Goal: Check status: Check status

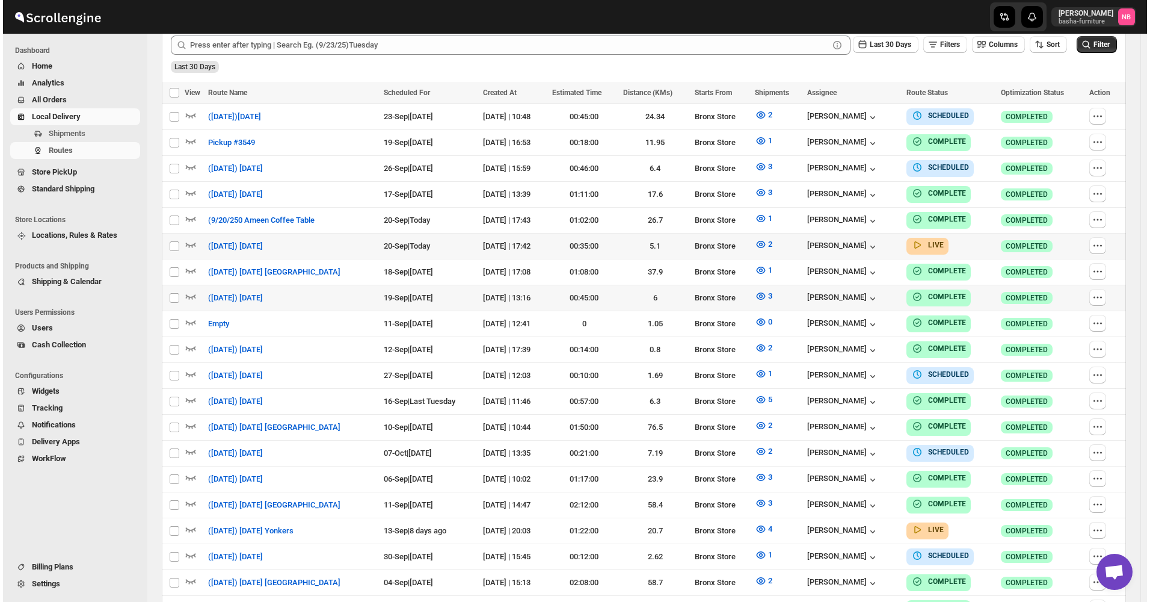
scroll to position [361, 0]
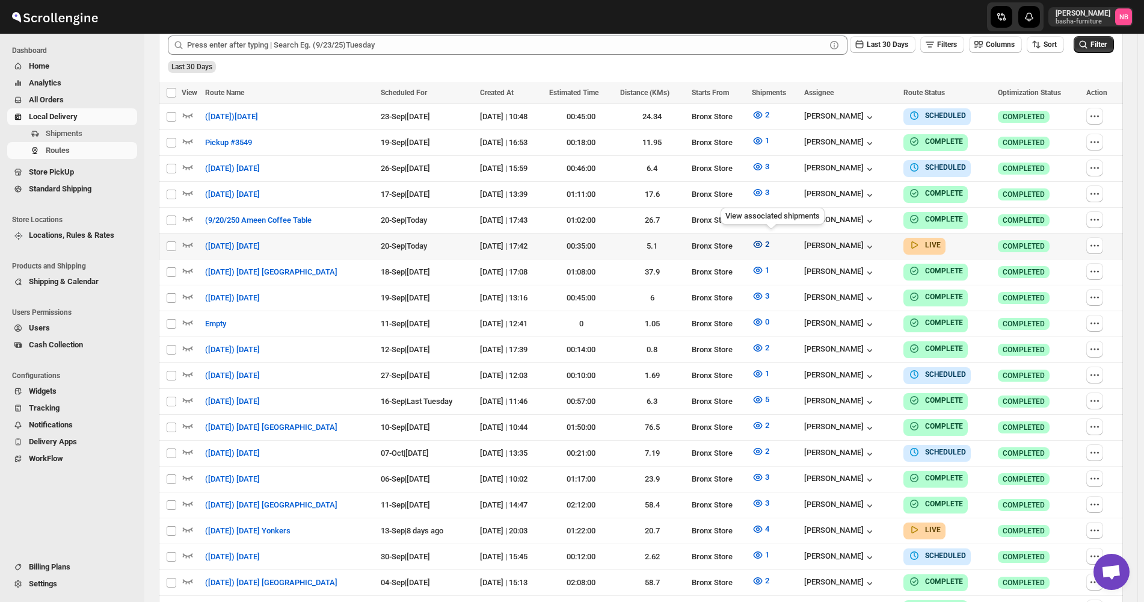
click at [764, 242] on icon "button" at bounding box center [758, 244] width 12 height 12
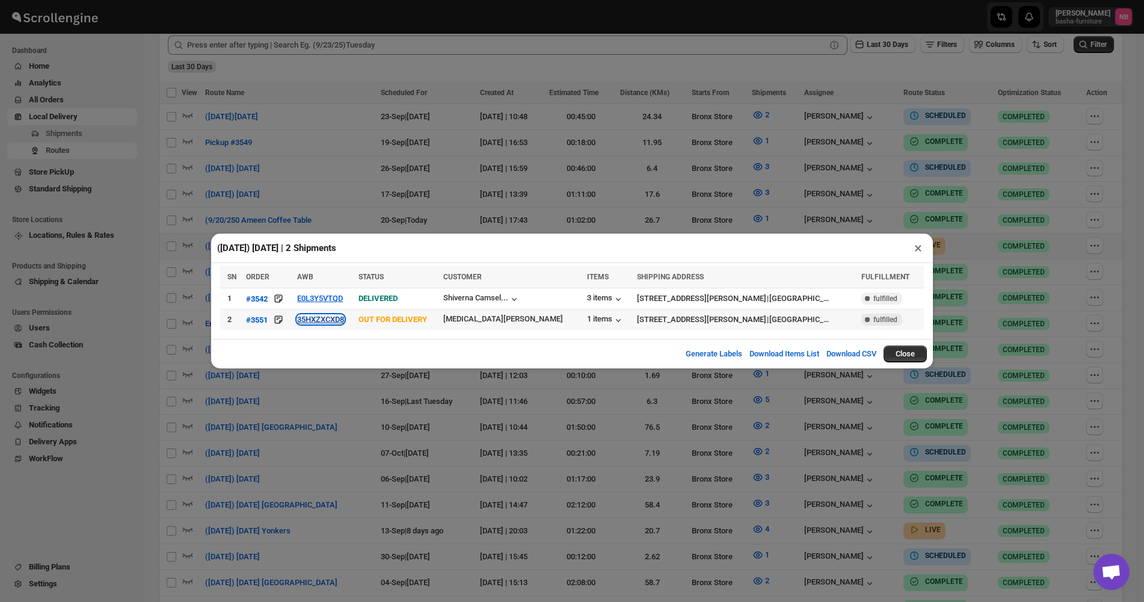
click at [333, 318] on button "35HXZXCXD8" at bounding box center [320, 319] width 47 height 9
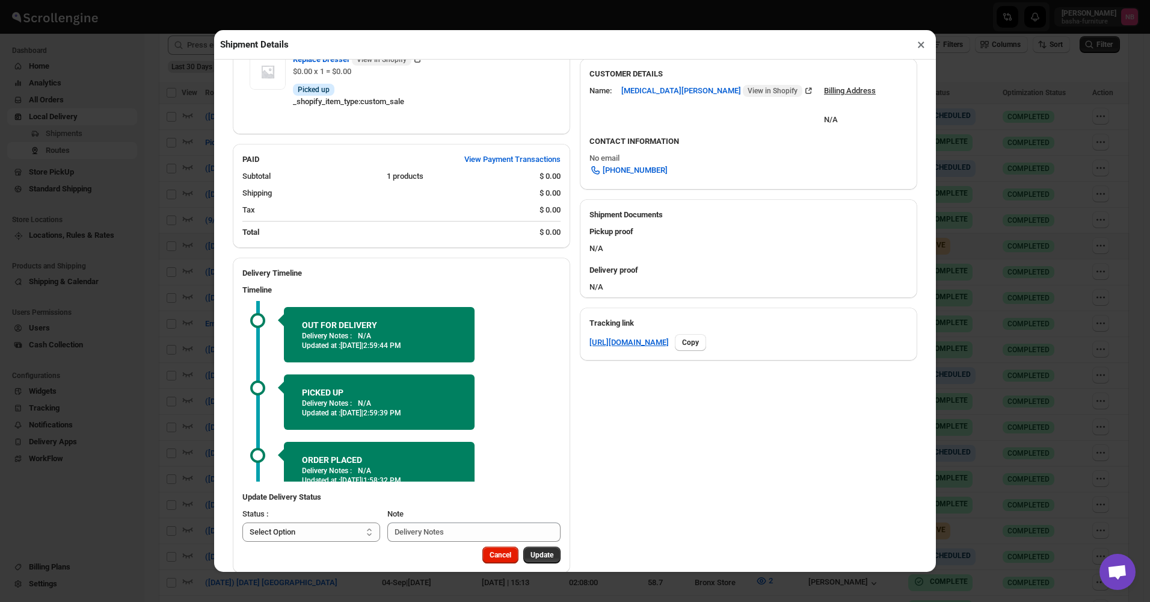
scroll to position [383, 0]
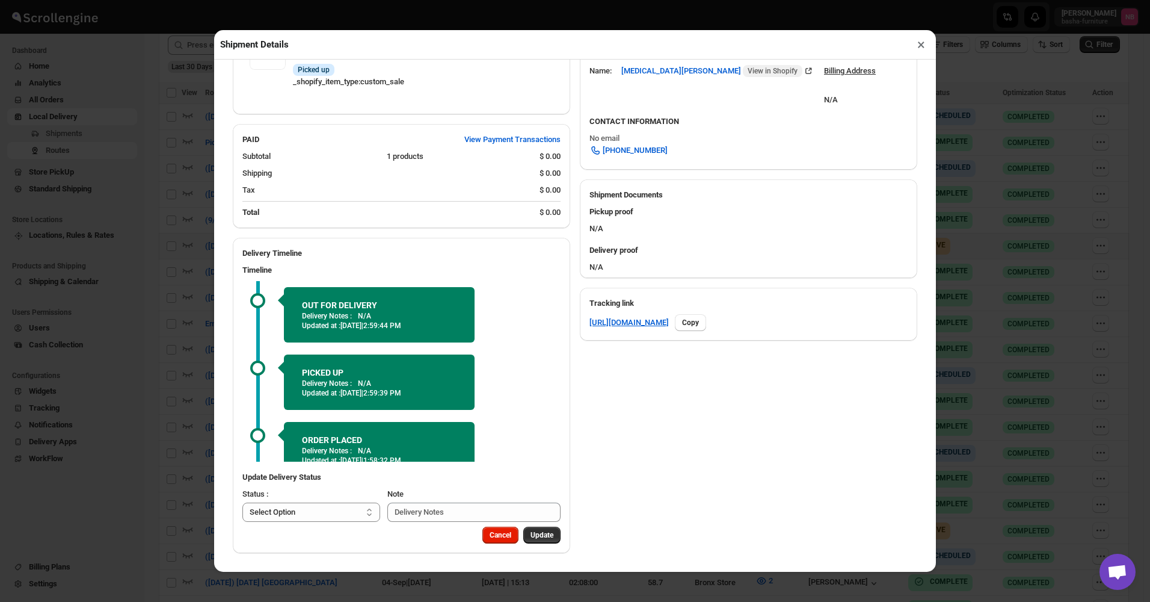
click at [147, 227] on div "Shipment Details × #3551 Awb : 35HXZXCXD8 DATE [DATE] | 13:58 Info OUT FOR DELI…" at bounding box center [575, 301] width 1150 height 602
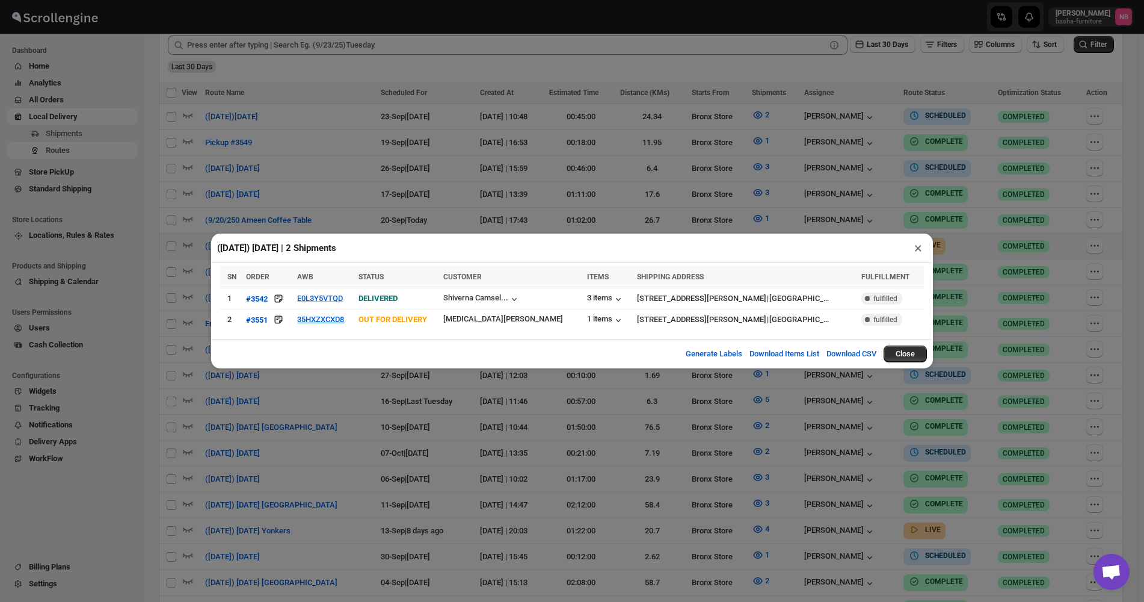
click at [402, 137] on div "([DATE]) [DATE] | 2 Shipments × SN ORDER AWB STATUS CUSTOMER ITEMS SHIPPING ADD…" at bounding box center [572, 301] width 1144 height 602
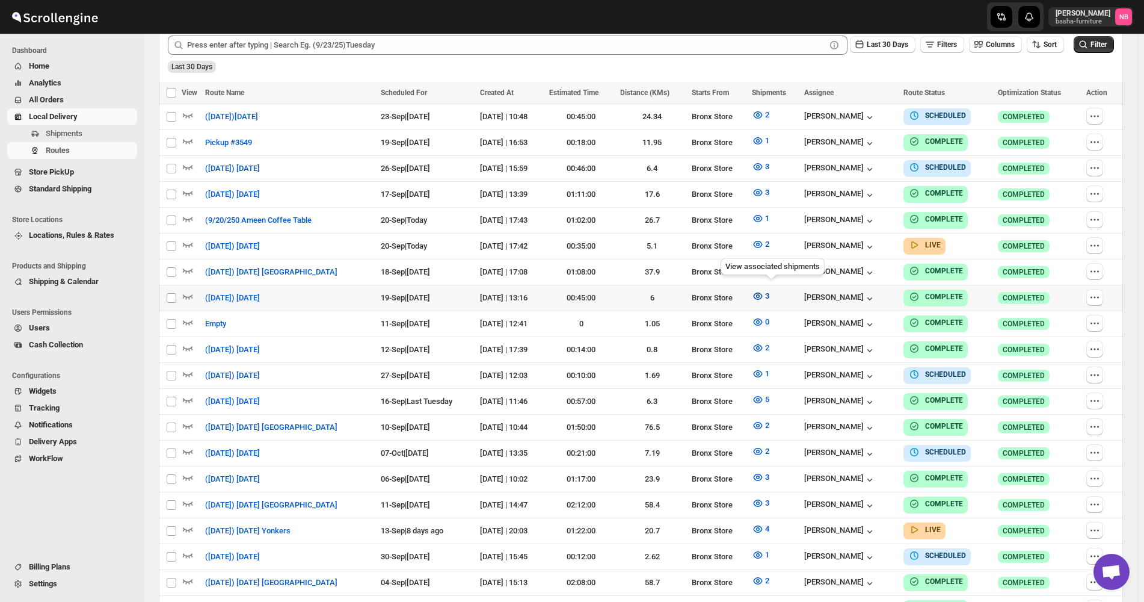
click at [763, 295] on icon "button" at bounding box center [758, 296] width 12 height 12
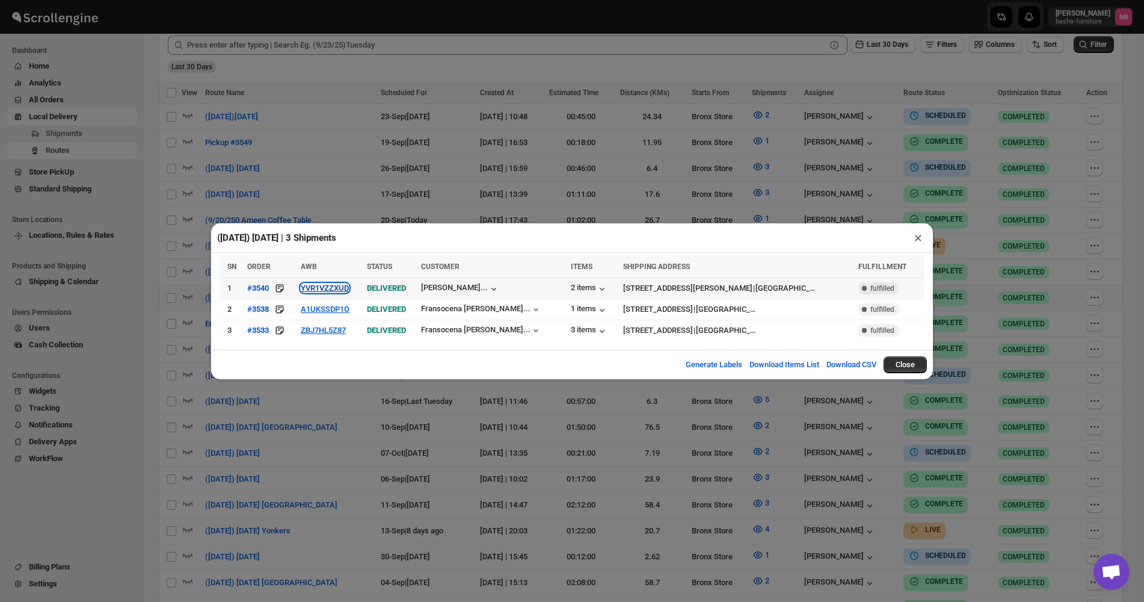
click at [338, 292] on button "YVR1VZZXUD" at bounding box center [325, 287] width 48 height 9
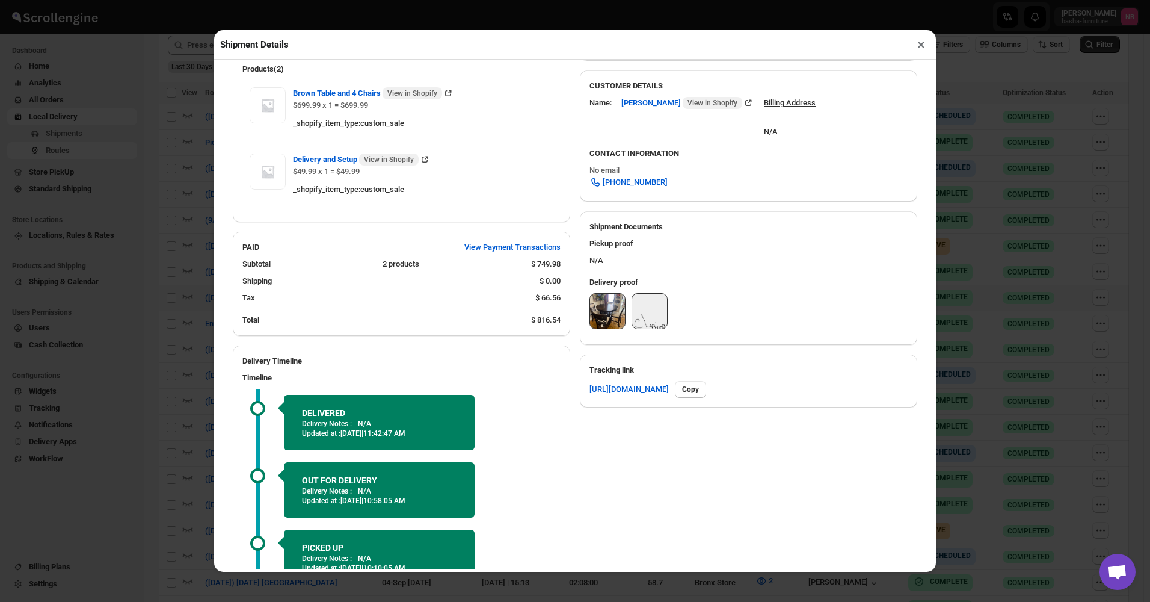
scroll to position [361, 0]
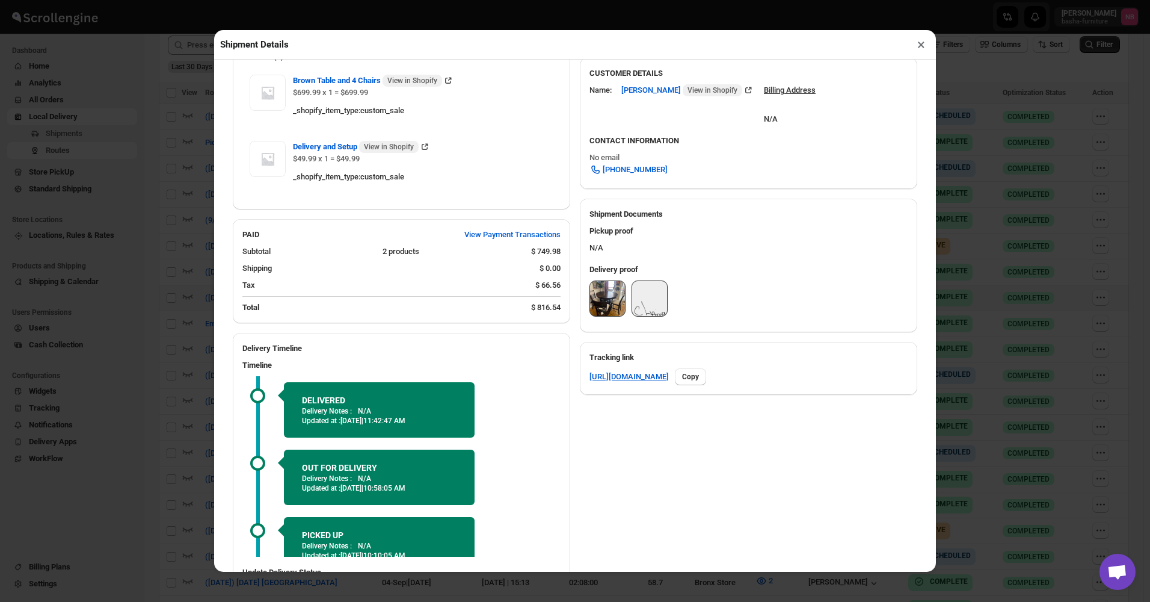
click at [610, 316] on img at bounding box center [607, 298] width 35 height 35
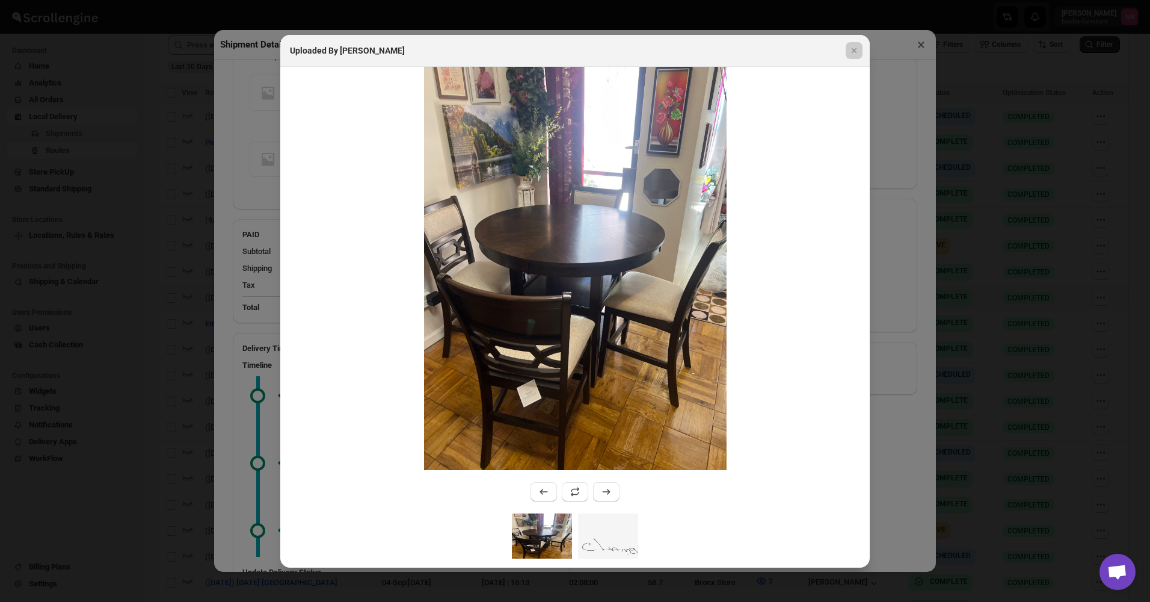
click at [219, 191] on div at bounding box center [575, 301] width 1150 height 602
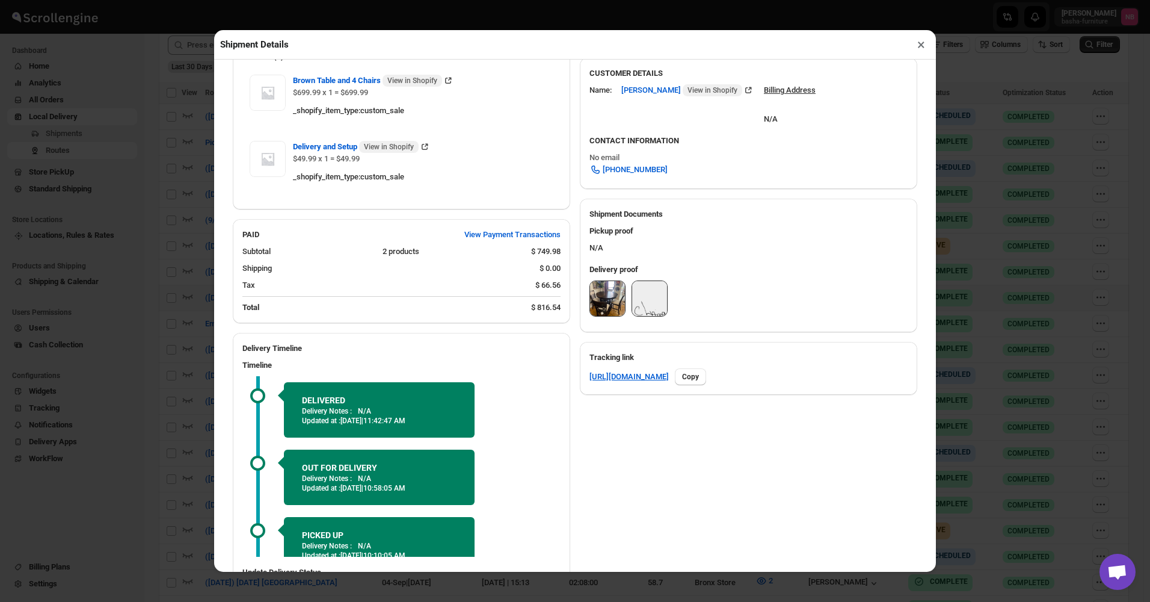
click at [193, 186] on div "Shipment Details × #3540 Awb : YVR1VZZXUD DATE [DATE] | 18:48 Success DELIVERED…" at bounding box center [575, 301] width 1150 height 602
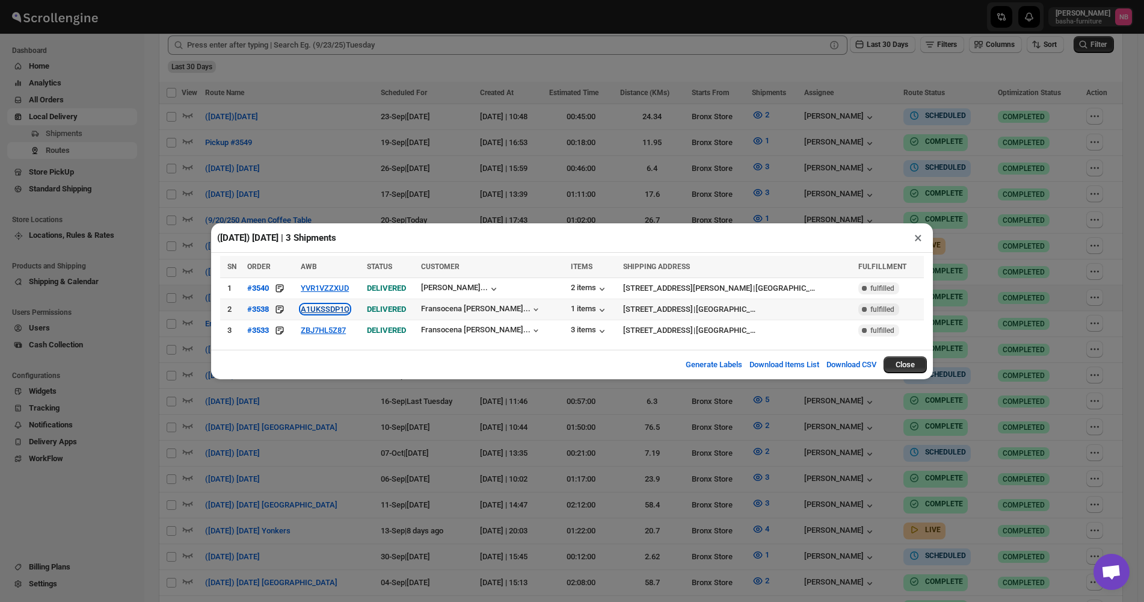
click at [339, 307] on button "A1UKSSDP1O" at bounding box center [325, 308] width 49 height 9
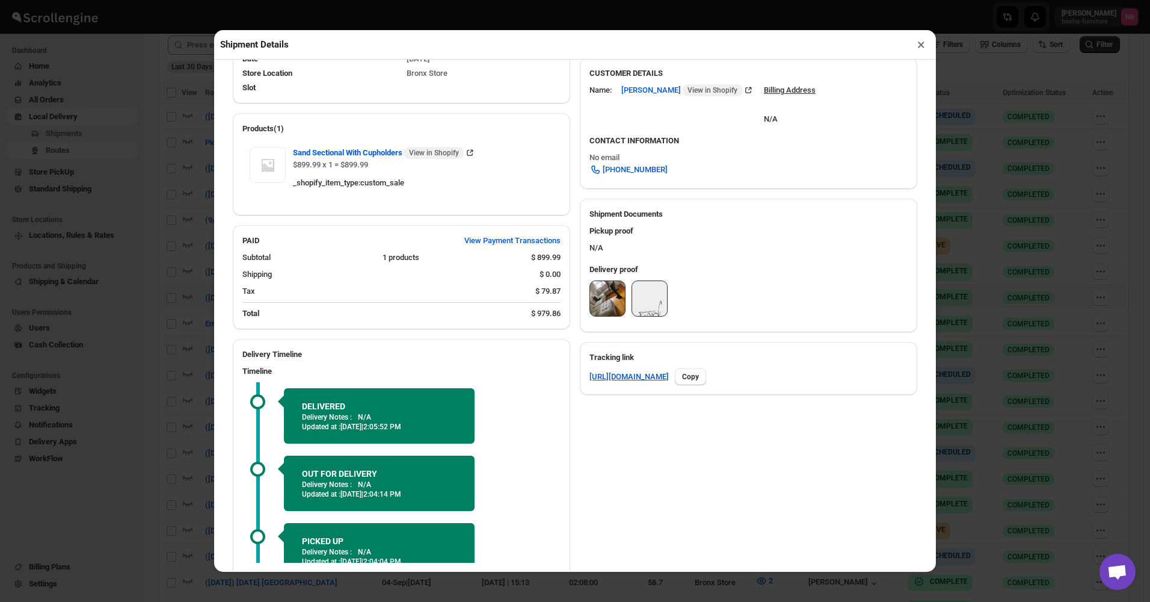
click at [609, 297] on img at bounding box center [607, 298] width 35 height 35
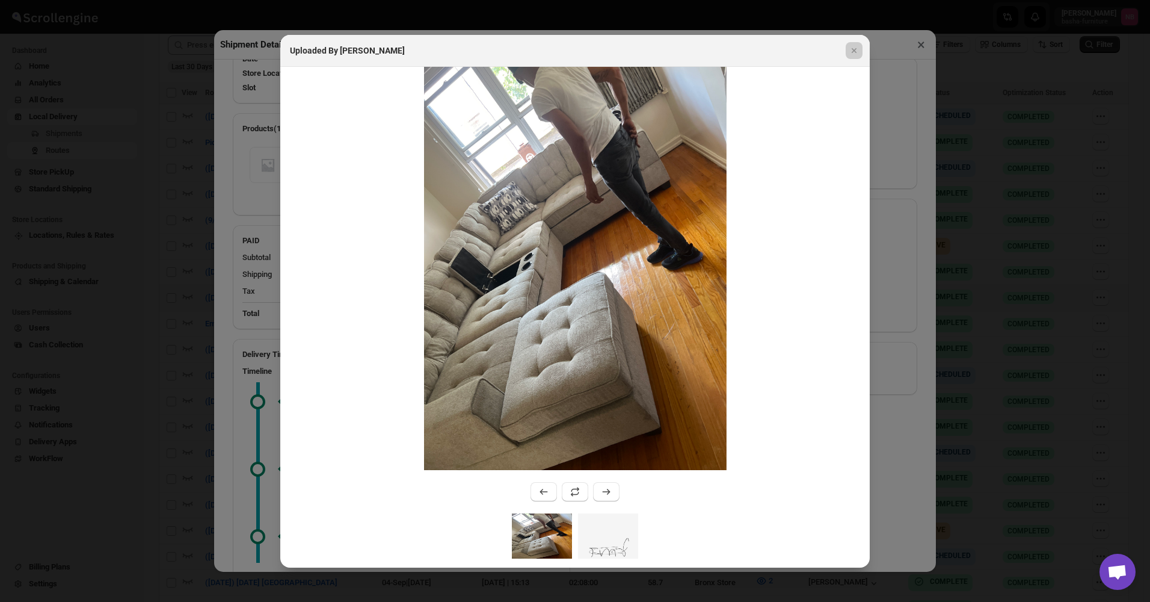
click at [191, 221] on div at bounding box center [575, 301] width 1150 height 602
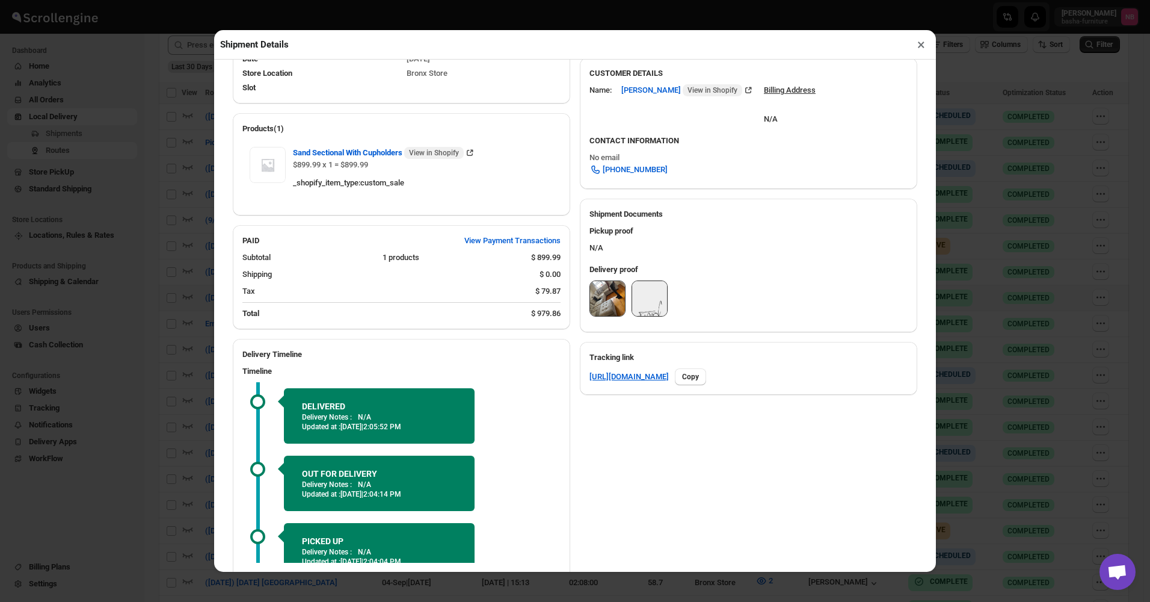
click at [184, 221] on div "Shipment Details × #3538 Awb : A1UKSSDP1O DATE [DATE] | 10:46 Success DELIVERED…" at bounding box center [575, 301] width 1150 height 602
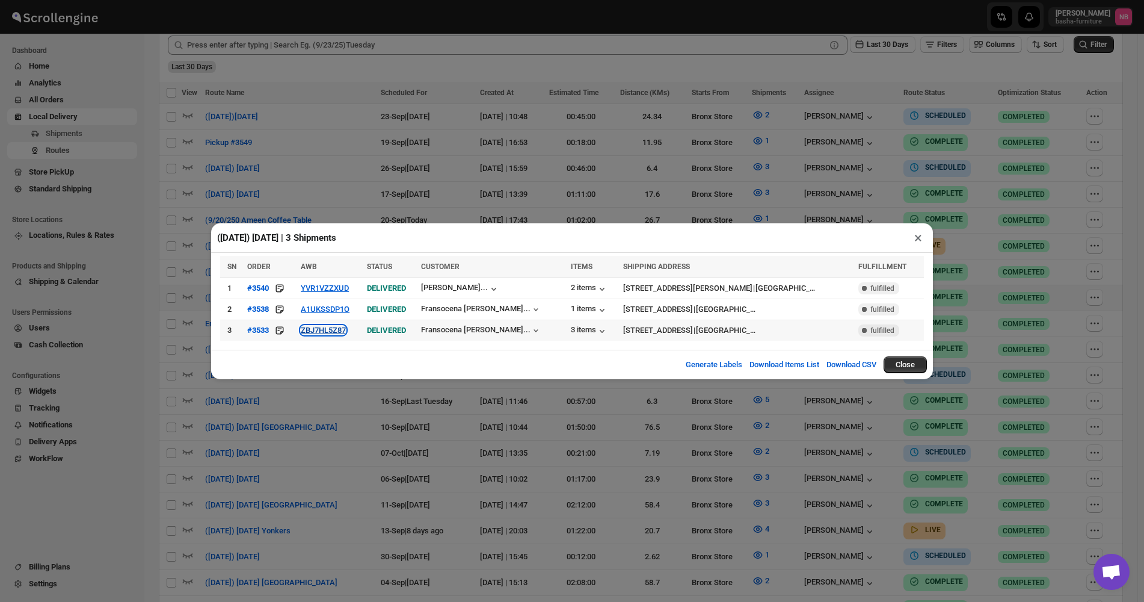
click at [333, 327] on button "ZBJ7HL5Z87" at bounding box center [323, 329] width 45 height 9
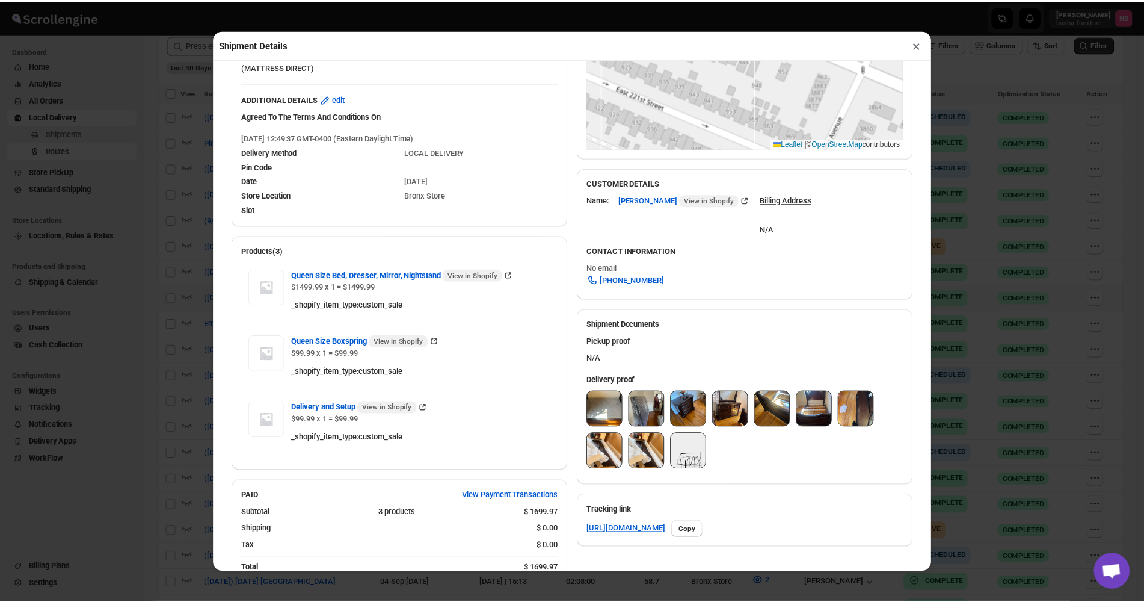
scroll to position [301, 0]
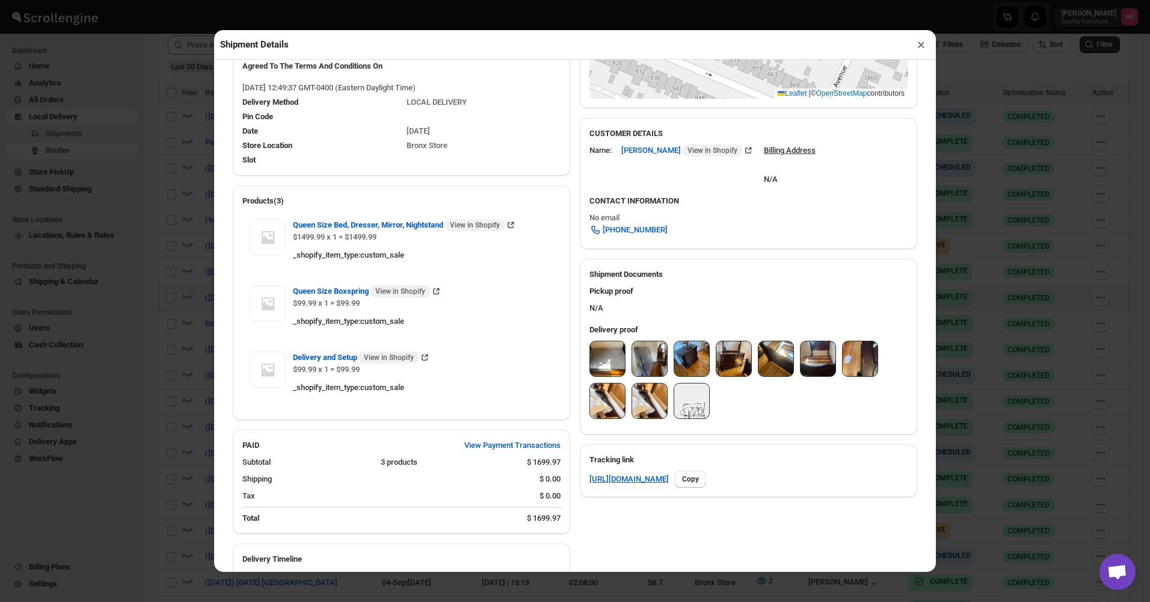
click at [606, 358] on img at bounding box center [607, 358] width 35 height 35
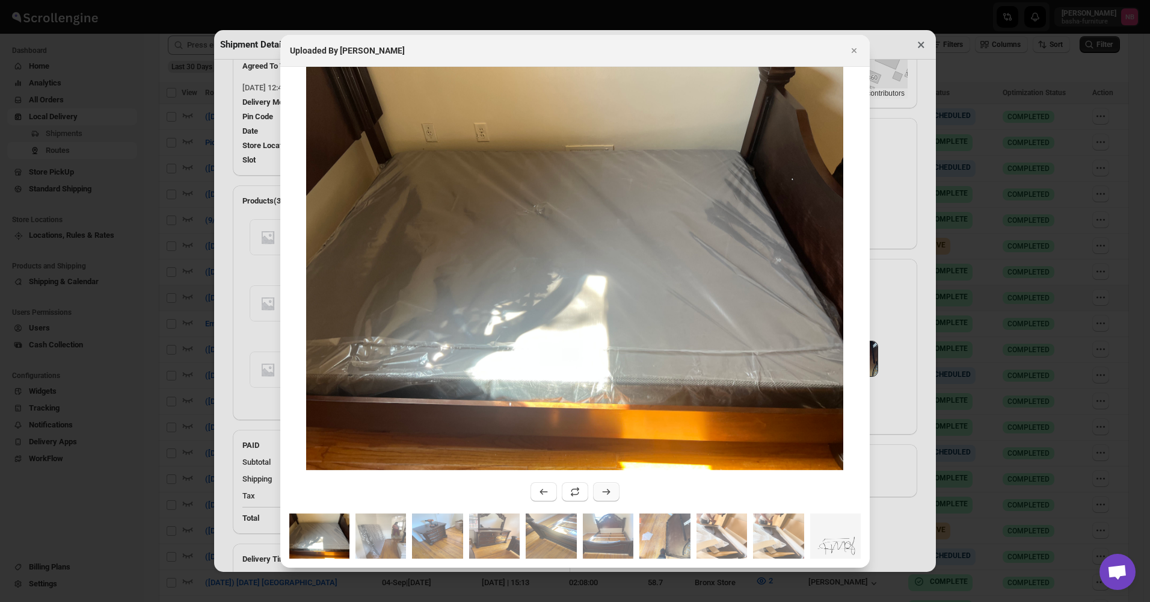
click at [606, 484] on button ":r58h:" at bounding box center [606, 491] width 26 height 19
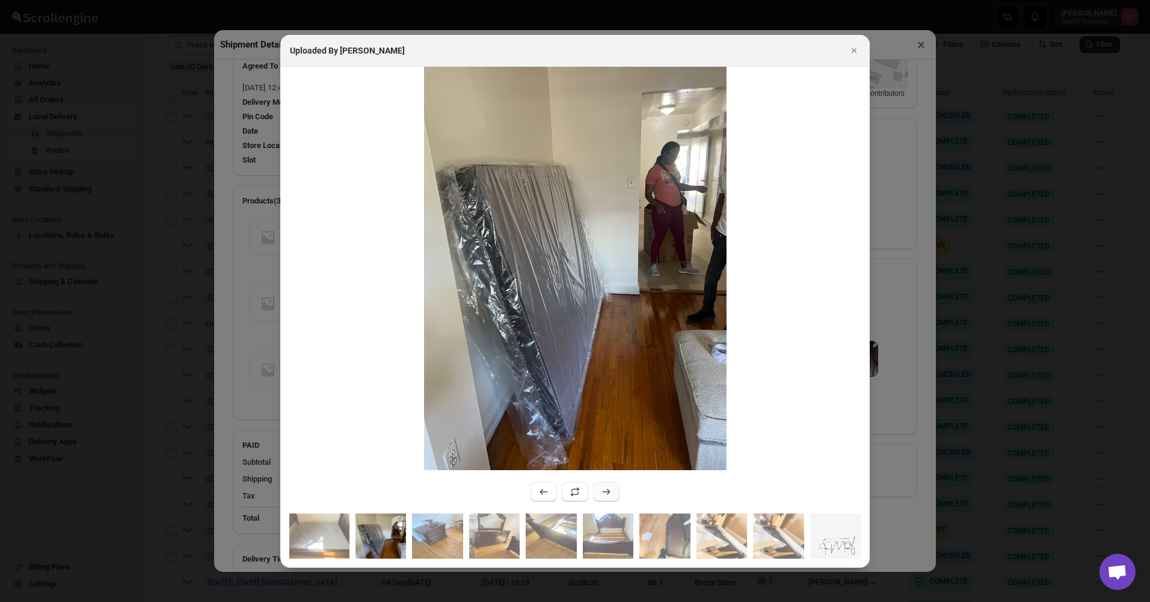
click at [610, 484] on button ":r58h:" at bounding box center [606, 491] width 26 height 19
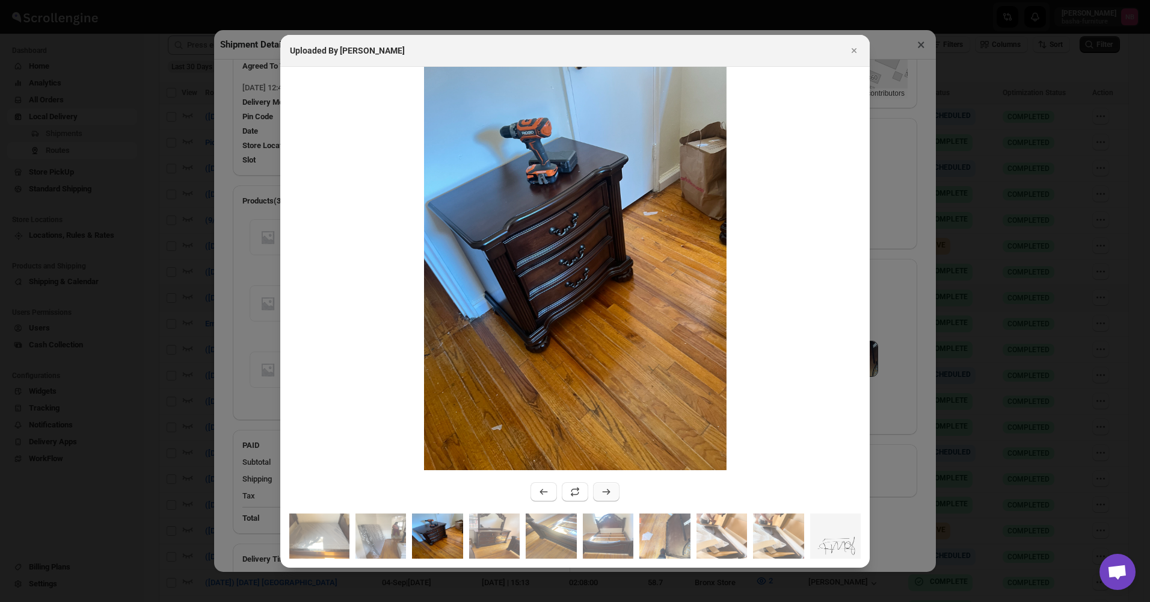
click at [610, 484] on button ":r58h:" at bounding box center [606, 491] width 26 height 19
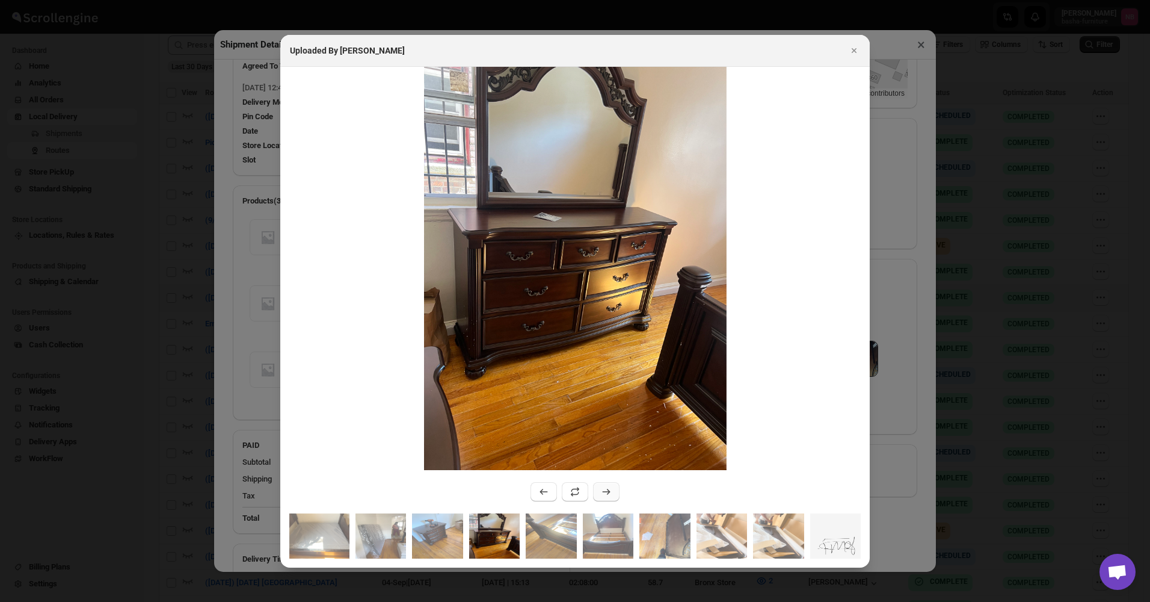
click at [610, 484] on button ":r58h:" at bounding box center [606, 491] width 26 height 19
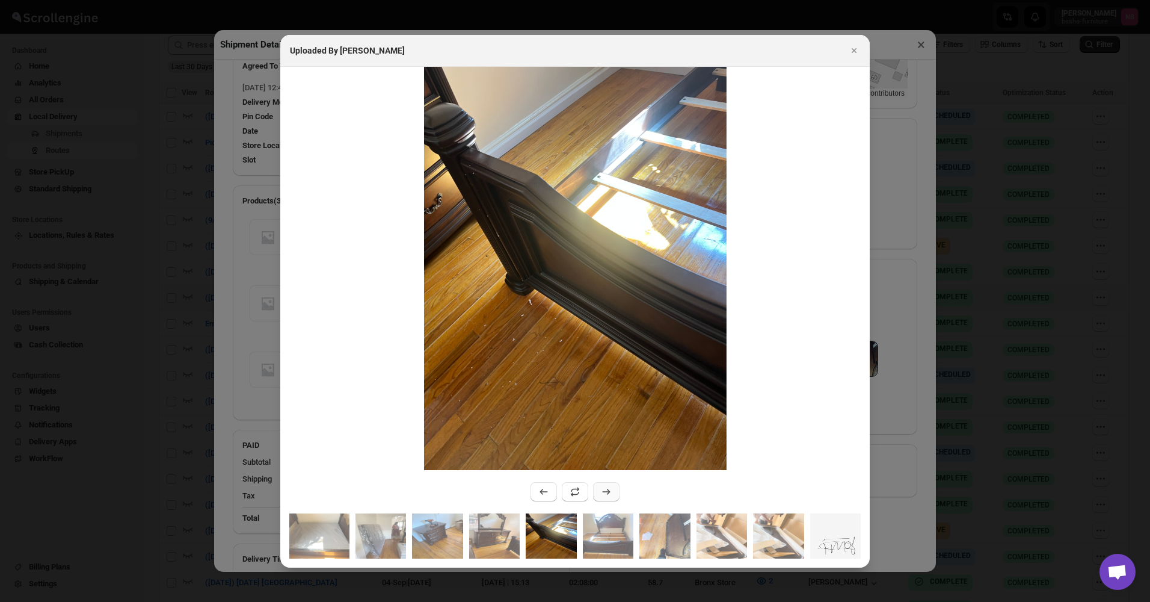
click at [610, 484] on button ":r58h:" at bounding box center [606, 491] width 26 height 19
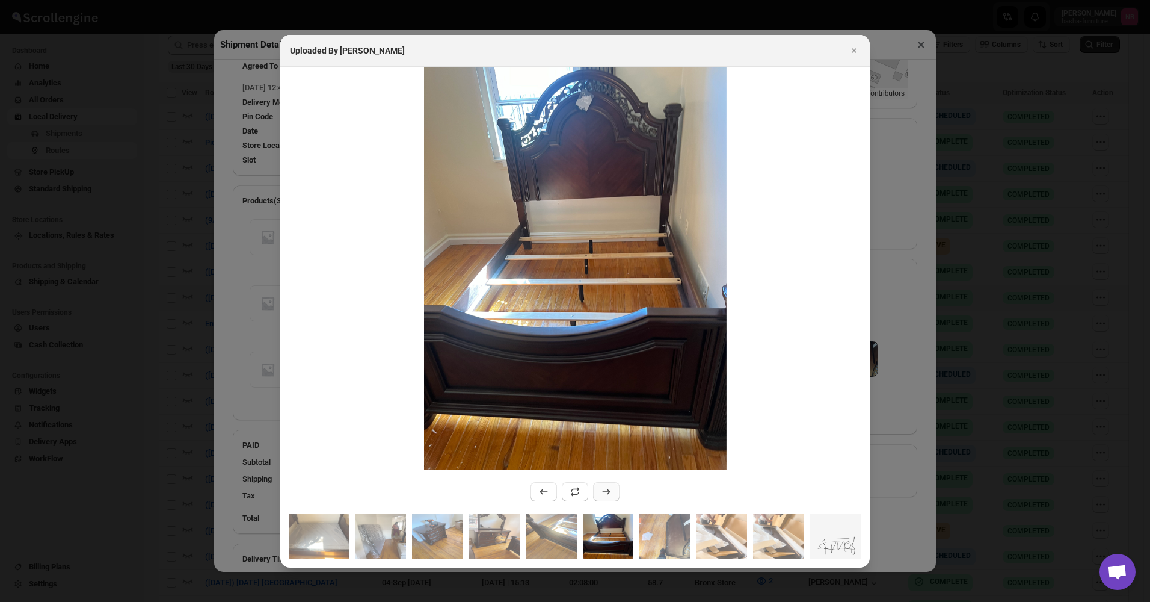
click at [610, 484] on button ":r58h:" at bounding box center [606, 491] width 26 height 19
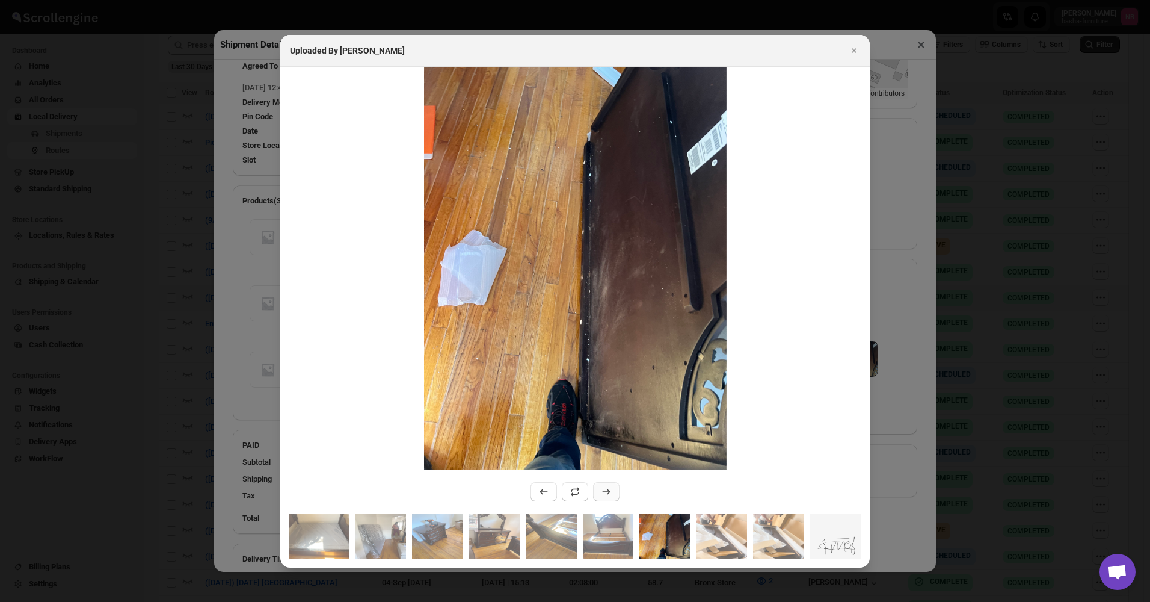
click at [610, 484] on button ":r58h:" at bounding box center [606, 491] width 26 height 19
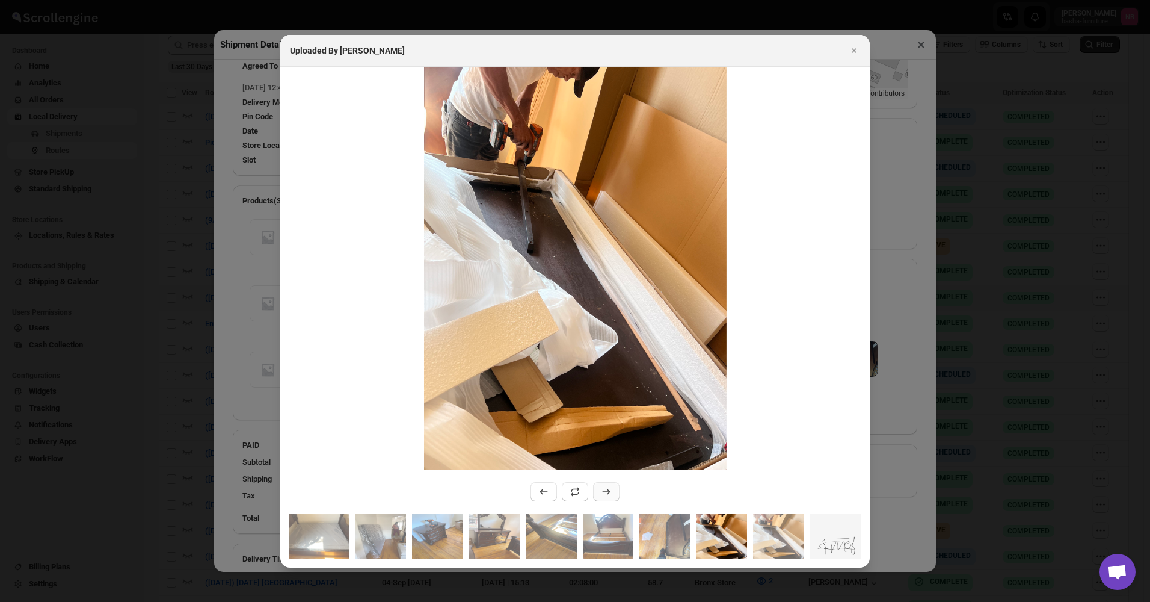
click at [610, 484] on button ":r58h:" at bounding box center [606, 491] width 26 height 19
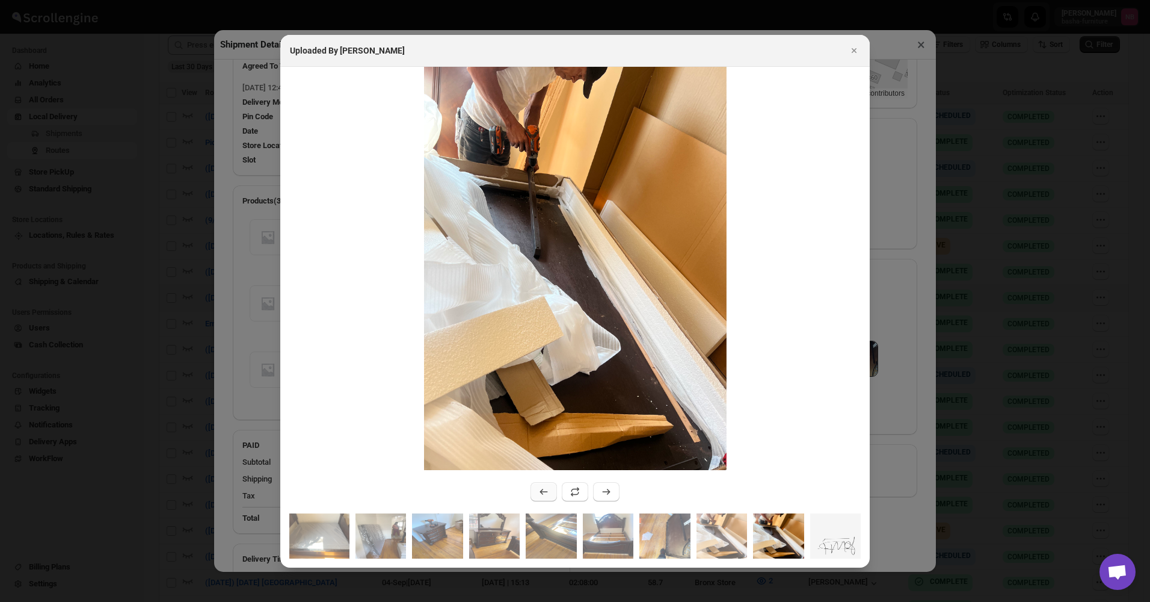
click at [548, 498] on button ":r58h:" at bounding box center [544, 491] width 26 height 19
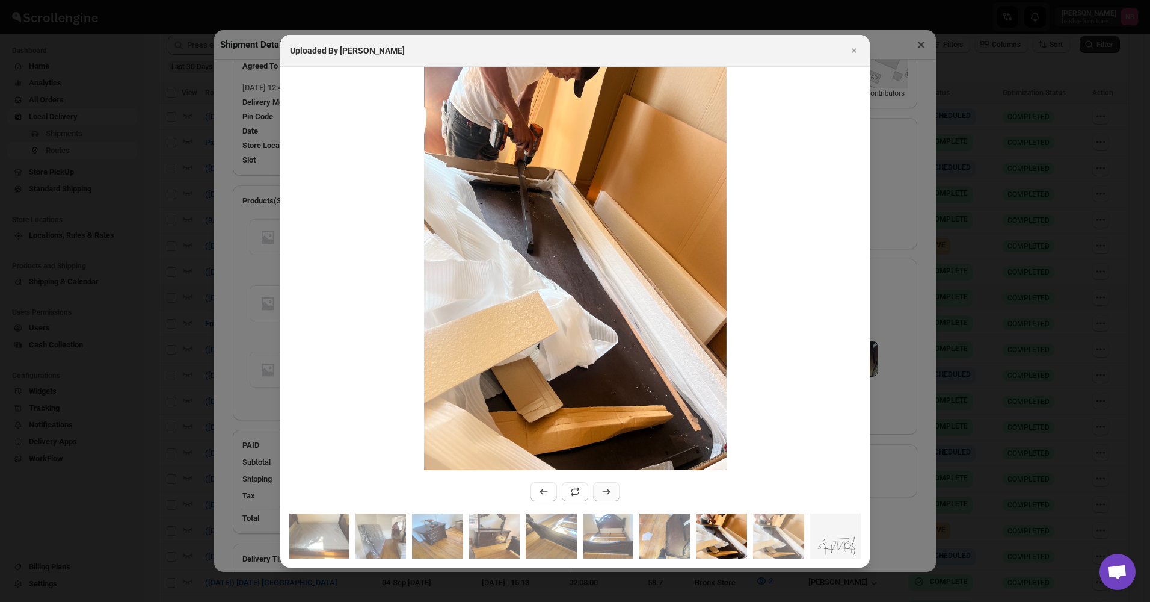
click at [611, 496] on icon ":r58h:" at bounding box center [606, 491] width 12 height 12
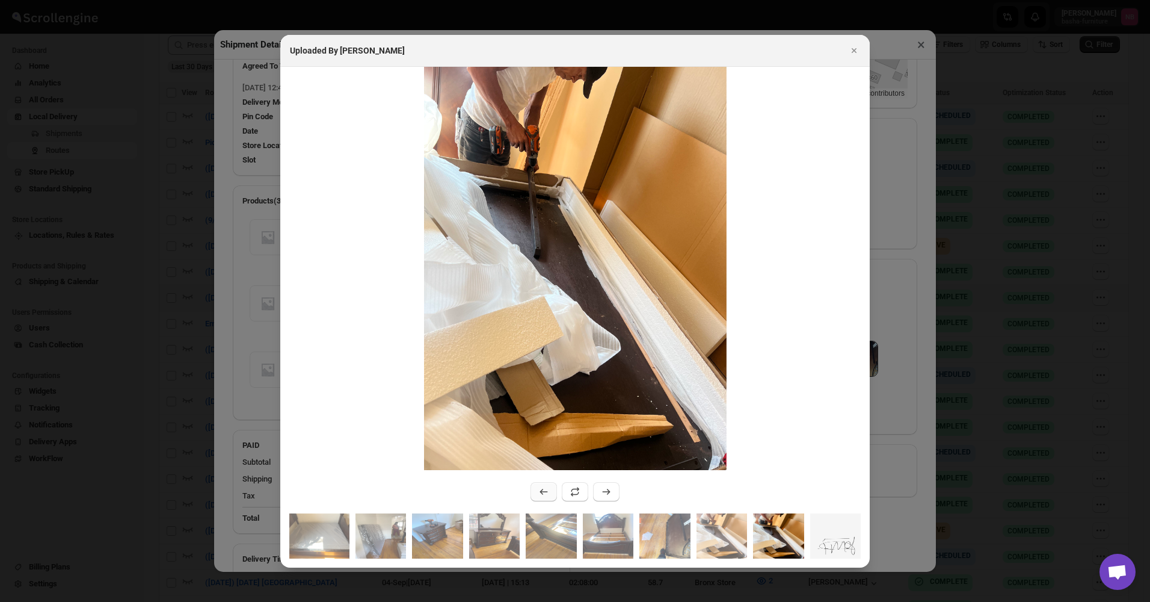
click at [538, 482] on button ":r58h:" at bounding box center [544, 491] width 26 height 19
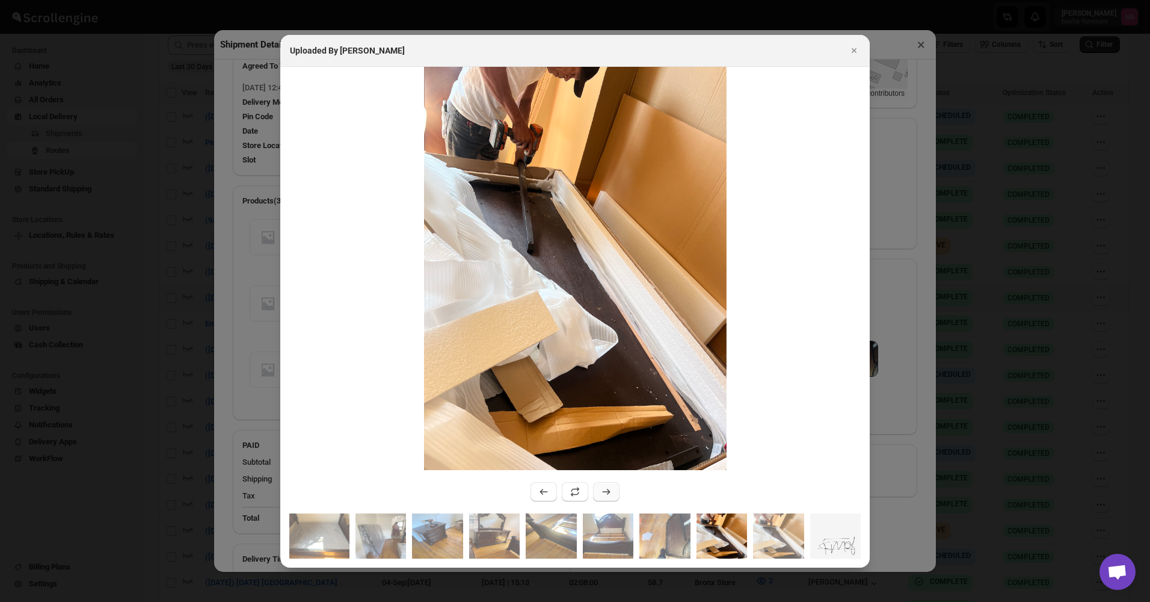
click at [599, 494] on button ":r58h:" at bounding box center [606, 491] width 26 height 19
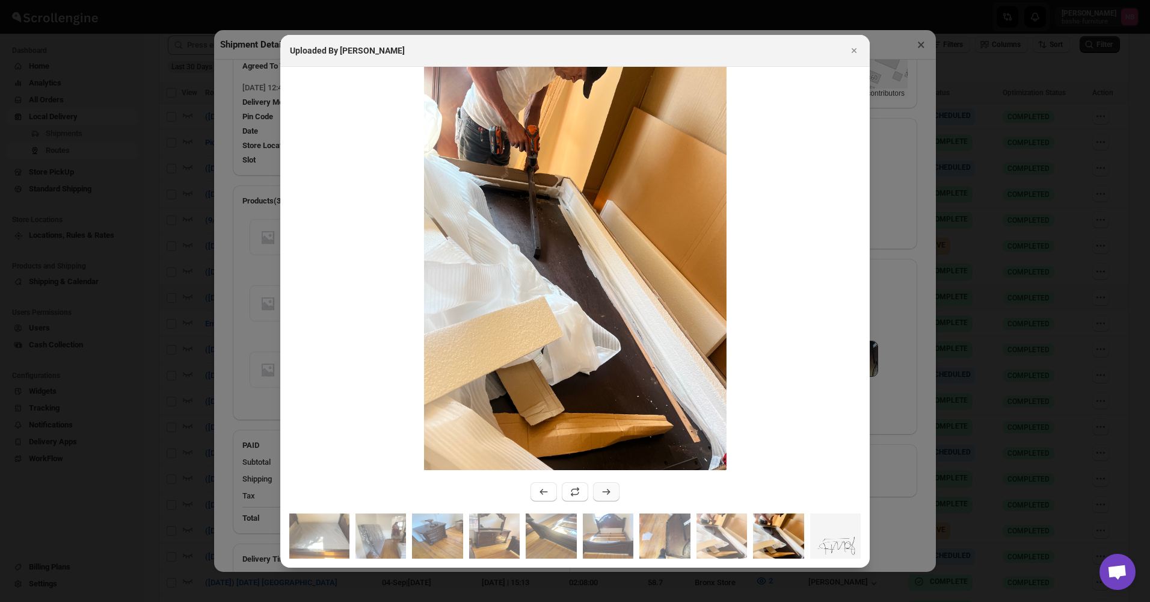
click at [599, 494] on button ":r58h:" at bounding box center [606, 491] width 26 height 19
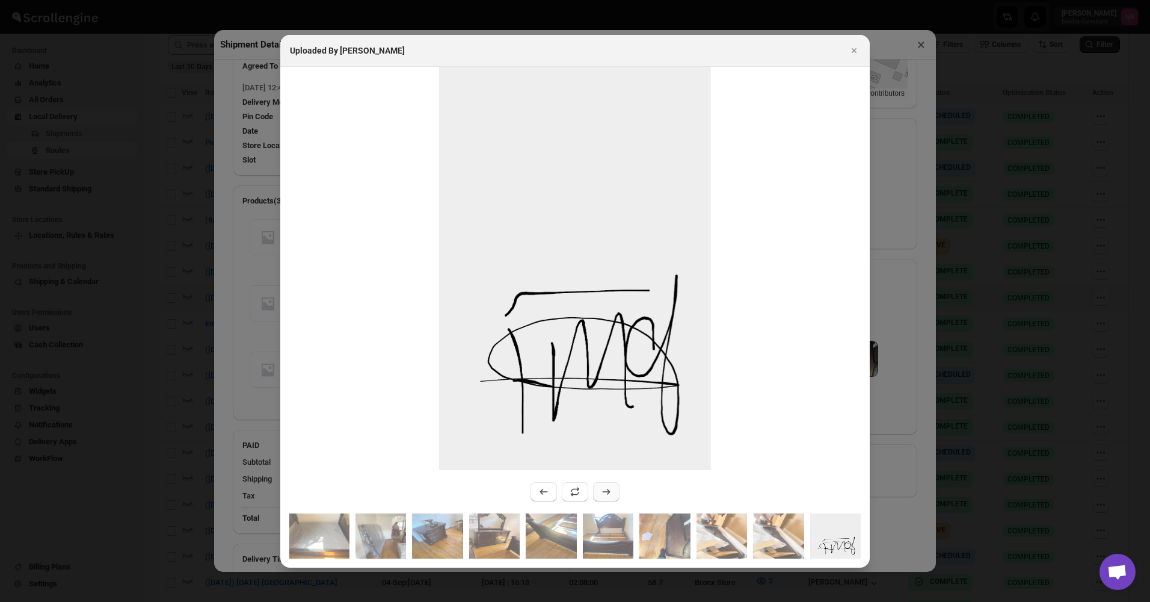
click at [599, 494] on button ":r58h:" at bounding box center [606, 491] width 26 height 19
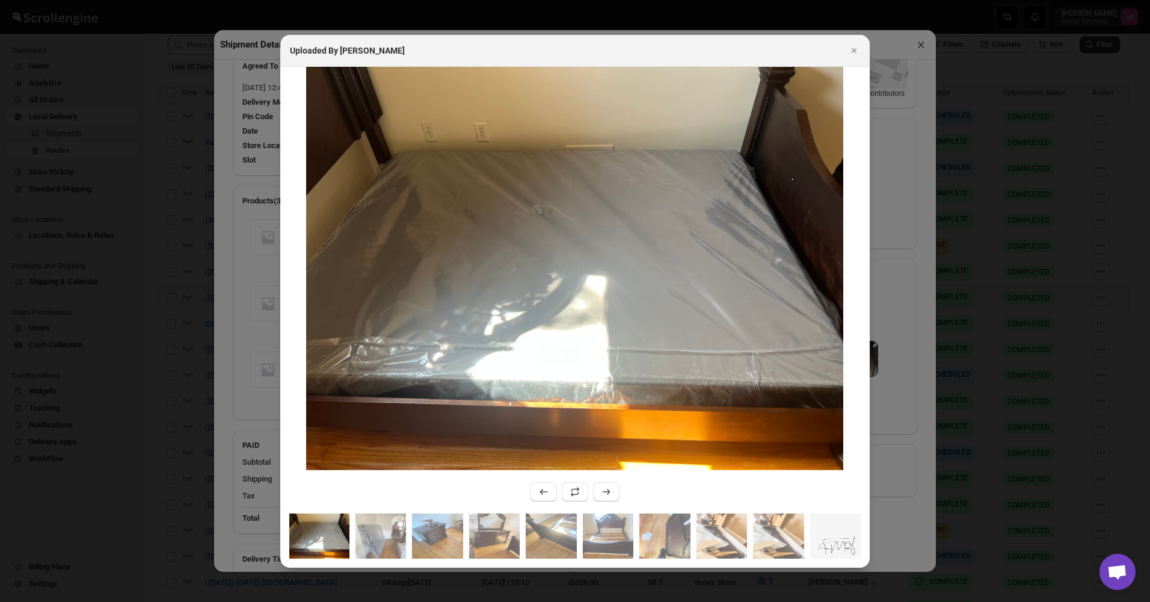
click at [185, 315] on div at bounding box center [575, 301] width 1150 height 602
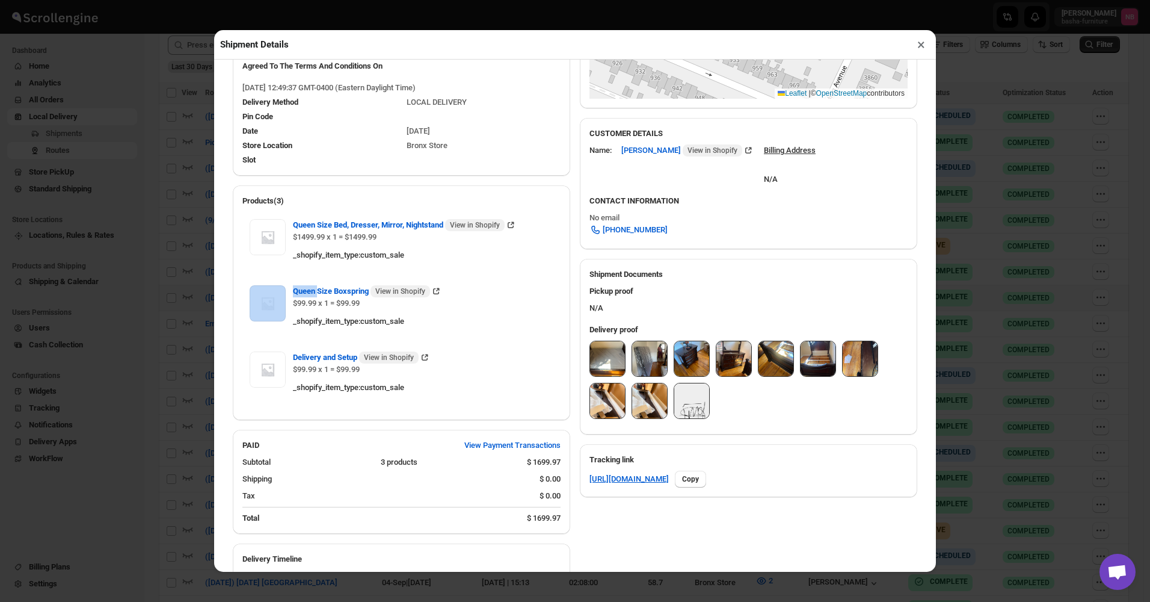
click at [185, 315] on div "Shipment Details × #3533 Awb : ZBJ7HL5Z87 DATE [DATE] | 12:50 Success DELIVERED…" at bounding box center [575, 301] width 1150 height 602
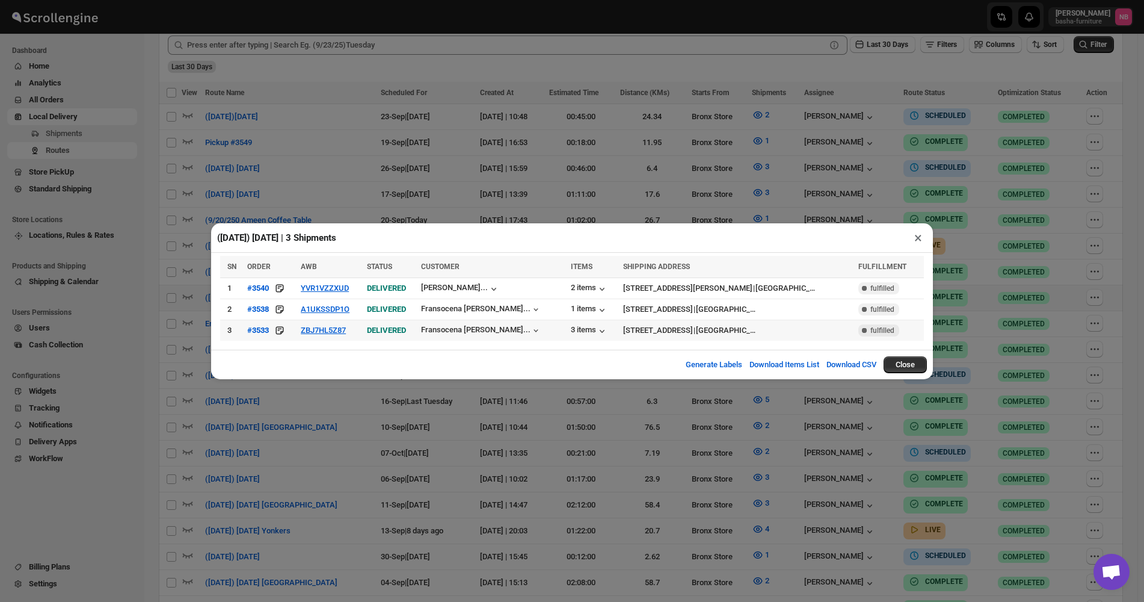
click at [339, 337] on td "ZBJ7HL5Z87" at bounding box center [330, 329] width 66 height 21
click at [475, 517] on div "([DATE]) [DATE] | 3 Shipments × SN ORDER AWB STATUS CUSTOMER ITEMS SHIPPING ADD…" at bounding box center [572, 301] width 1144 height 602
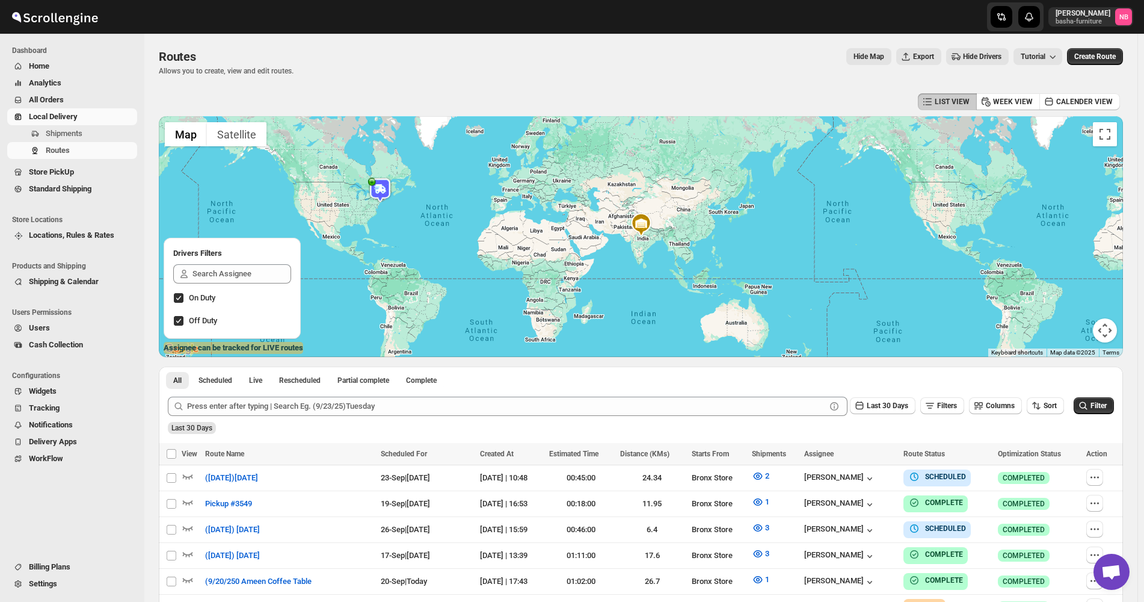
scroll to position [241, 0]
